Goal: Register for event/course

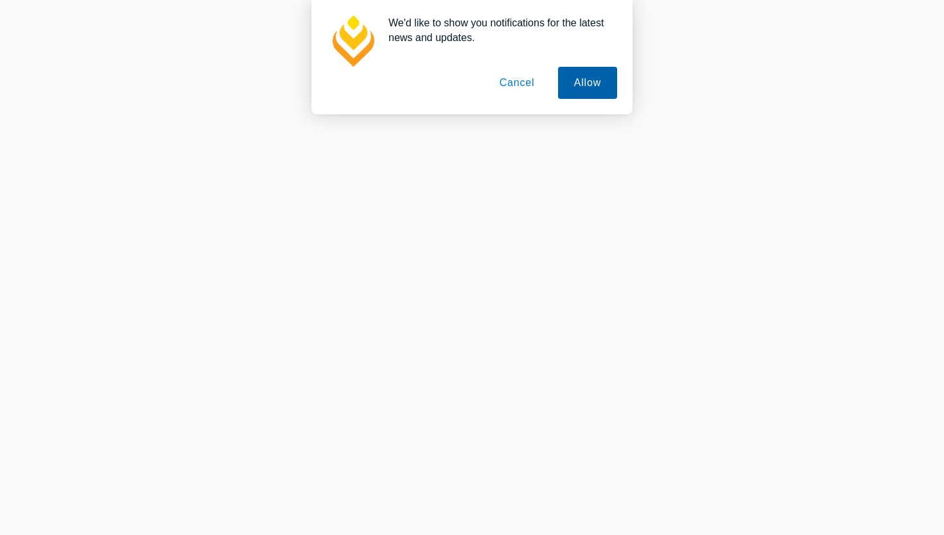
click at [572, 81] on button "Allow" at bounding box center [587, 83] width 59 height 32
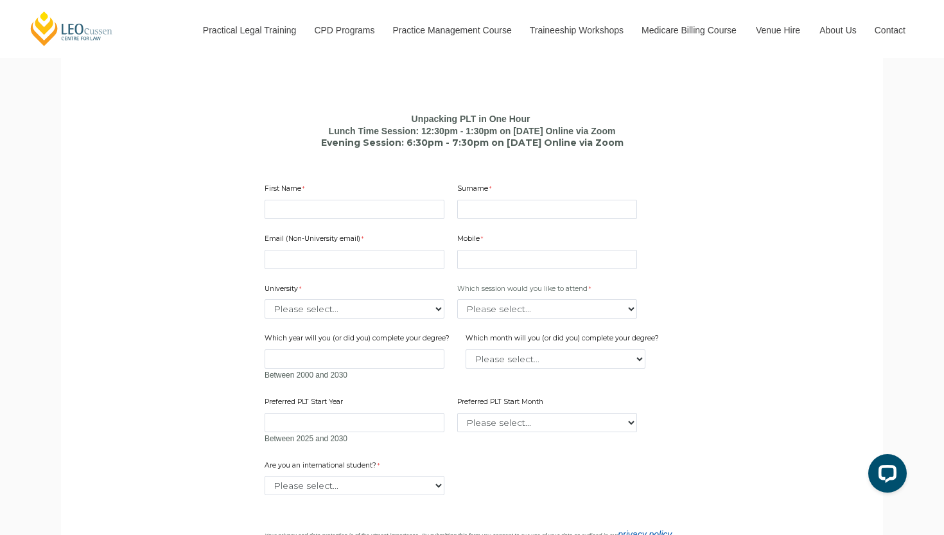
scroll to position [764, 0]
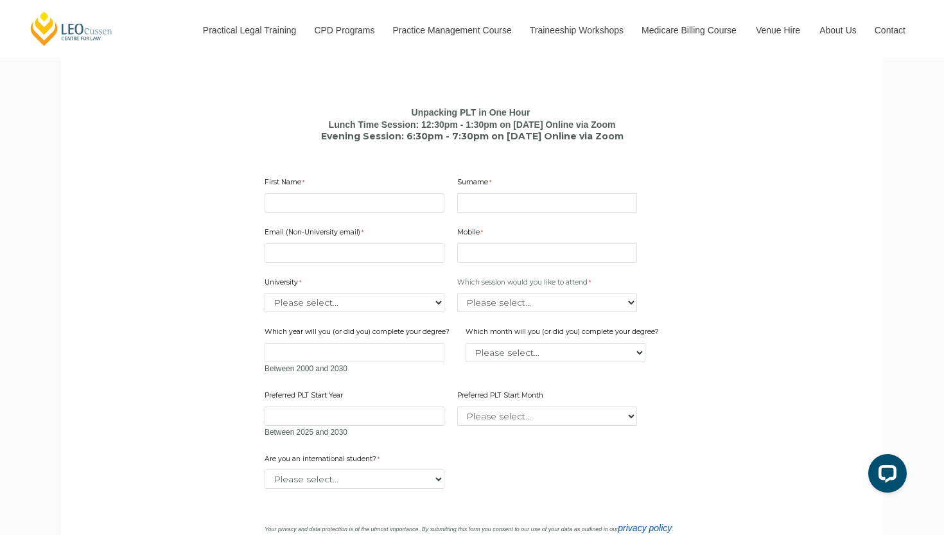
click at [413, 181] on div "First Name" at bounding box center [355, 195] width 190 height 40
click at [413, 193] on input "First Name" at bounding box center [355, 202] width 180 height 19
type input "a"
type input "Ankit"
type input "singh"
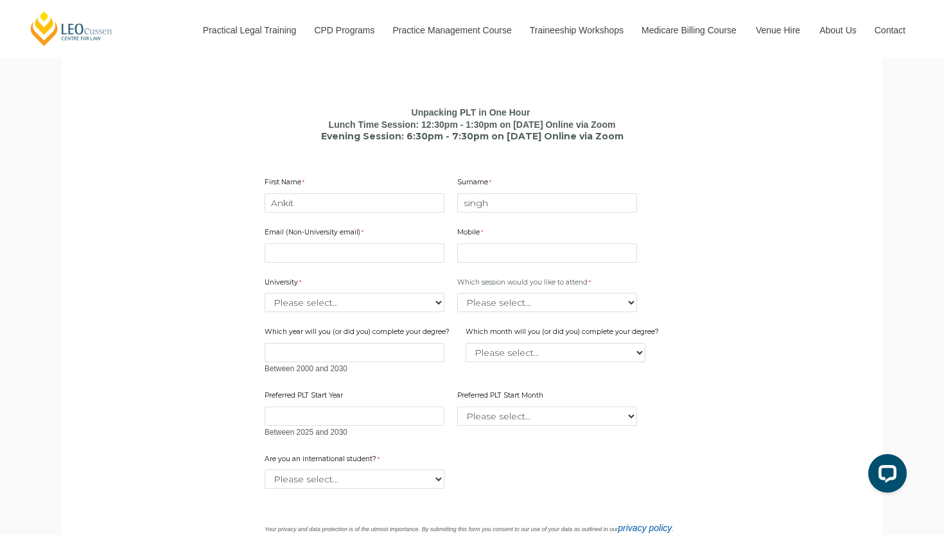
click at [378, 259] on div "Email (Non-University email)" at bounding box center [355, 245] width 190 height 40
click at [378, 257] on div "Email (Non-University email)" at bounding box center [355, 245] width 190 height 40
type input "ankithanu"
type input "[EMAIL_ADDRESS][DOMAIN_NAME]"
click at [520, 247] on input "Mobile" at bounding box center [547, 252] width 180 height 19
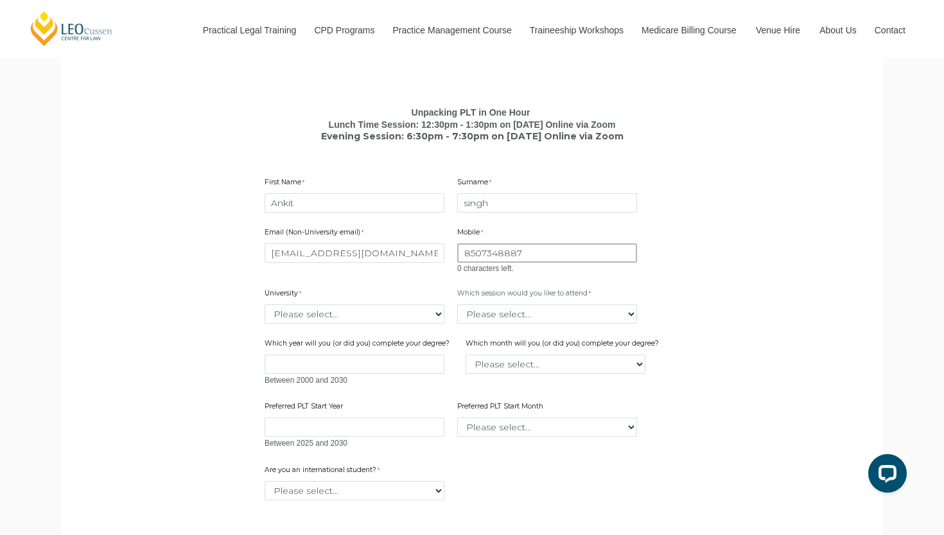
type input "8507348887"
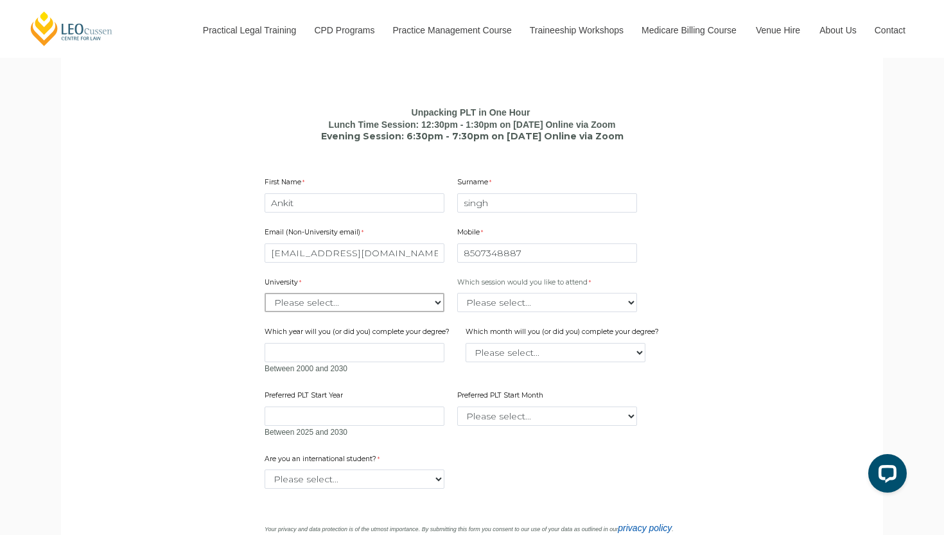
select select "tfa_2220"
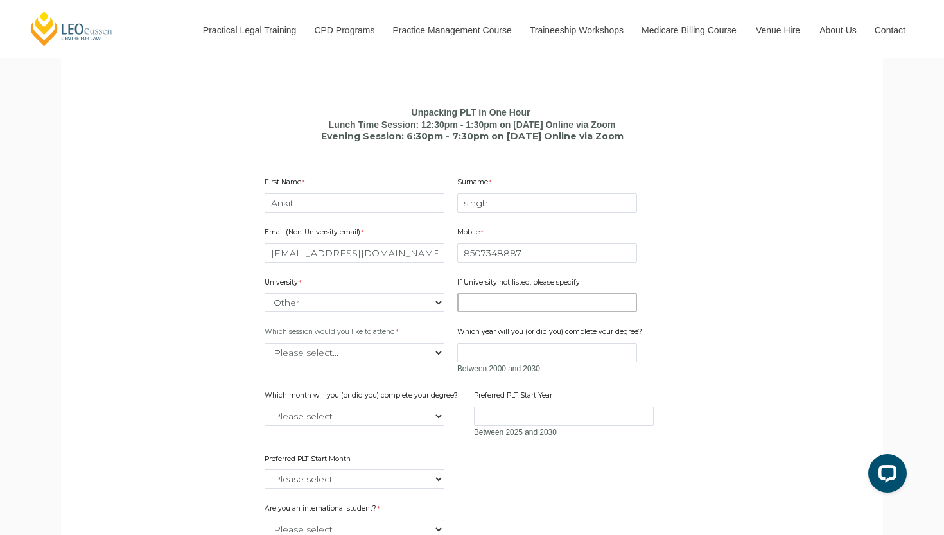
click at [517, 293] on input "If University not listed, please specify" at bounding box center [547, 302] width 180 height 19
type input "[GEOGRAPHIC_DATA]"
select select "tfa_2412"
click at [489, 352] on input "Which year will you (or did you) complete your degree?" at bounding box center [547, 352] width 180 height 19
type input "2023"
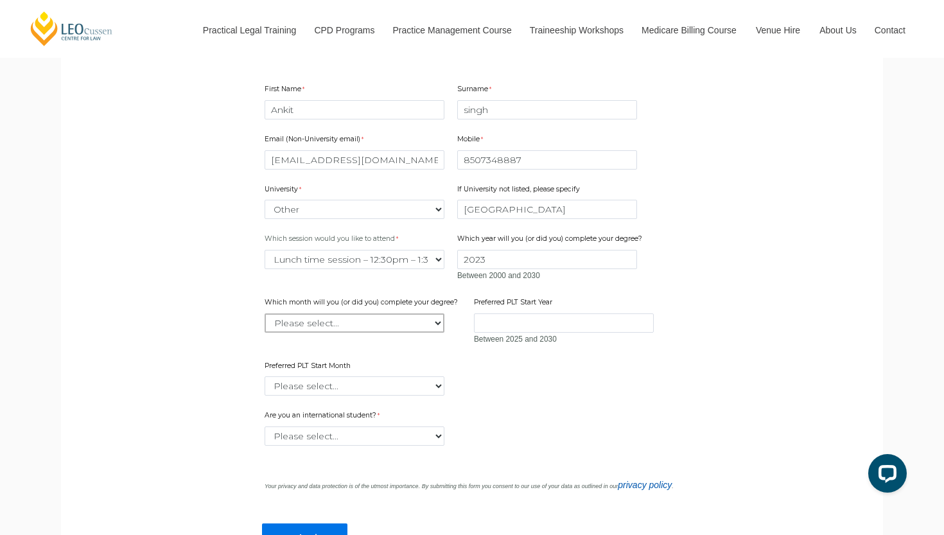
scroll to position [861, 0]
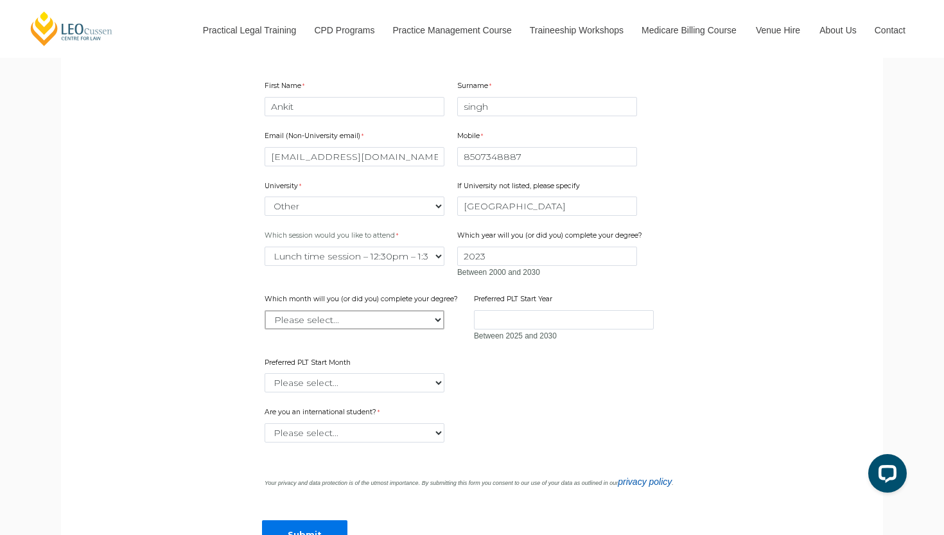
select select "tfa_2231"
click at [533, 313] on input "Preferred PLT Start Year" at bounding box center [564, 319] width 180 height 19
type input "2025"
select select "tfa_2378"
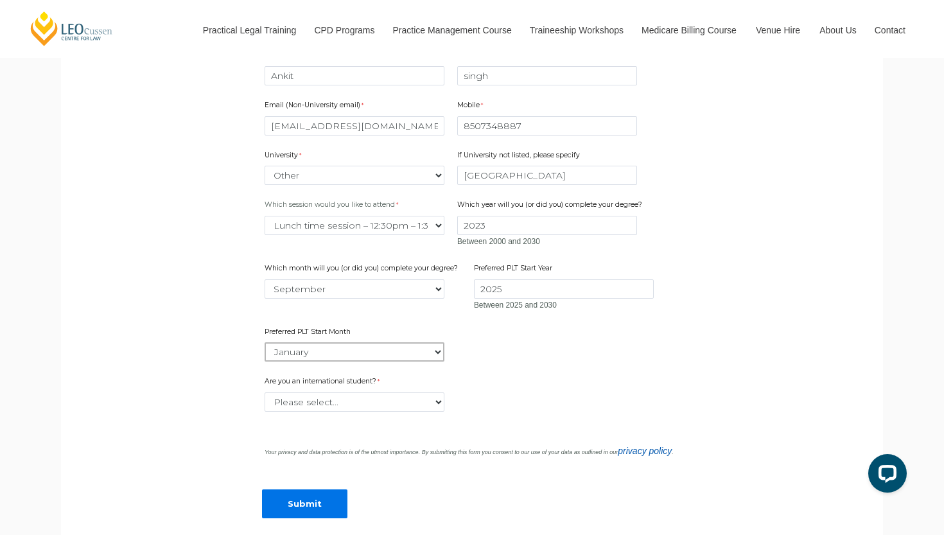
scroll to position [907, 0]
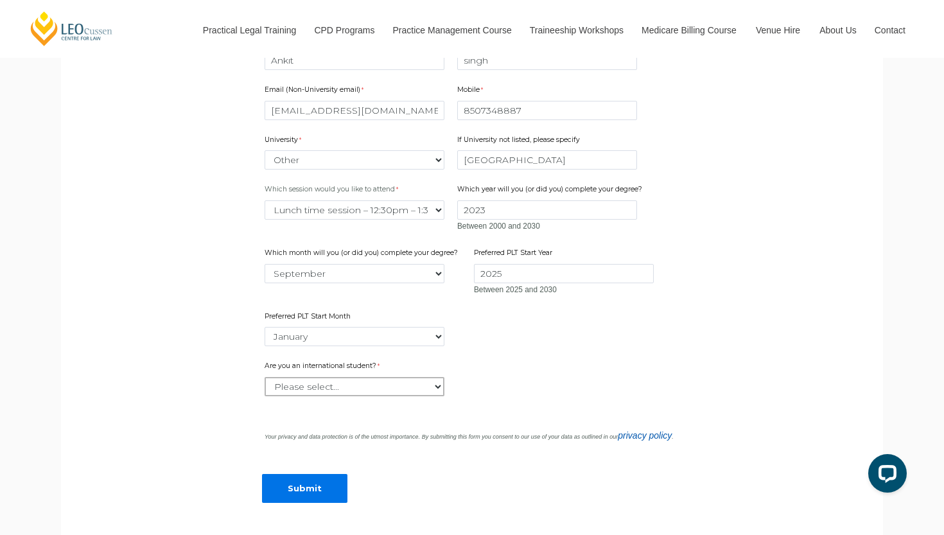
select select "tfa_59"
click at [319, 479] on input "Submit" at bounding box center [304, 488] width 85 height 29
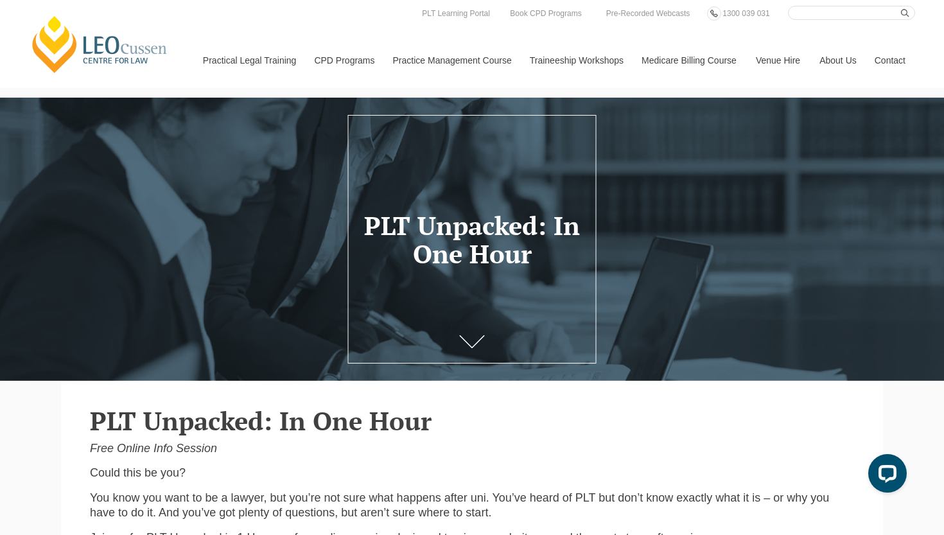
scroll to position [0, 0]
